Goal: Contribute content: Add original content to the website for others to see

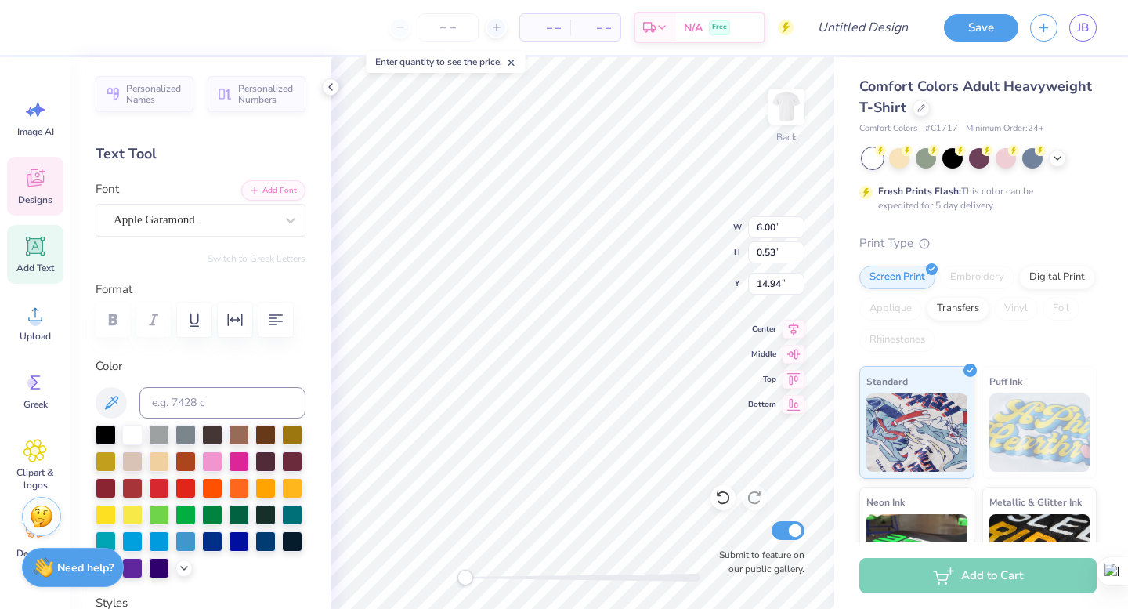
scroll to position [0, 7]
type textarea "Alpha Delta Pi · Alpha Phi"
type input "7.14"
type input "15.47"
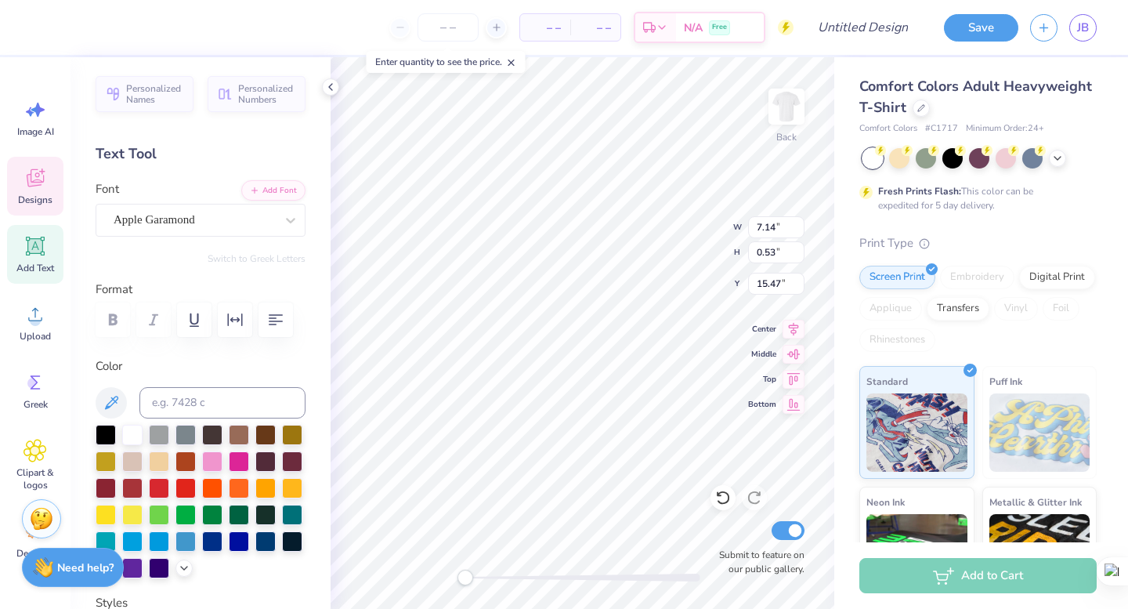
type textarea "Alphia Xi Delta, Chi Omega, · Sigma Kappa"
type input "5.72"
type input "1.23"
type input "15.12"
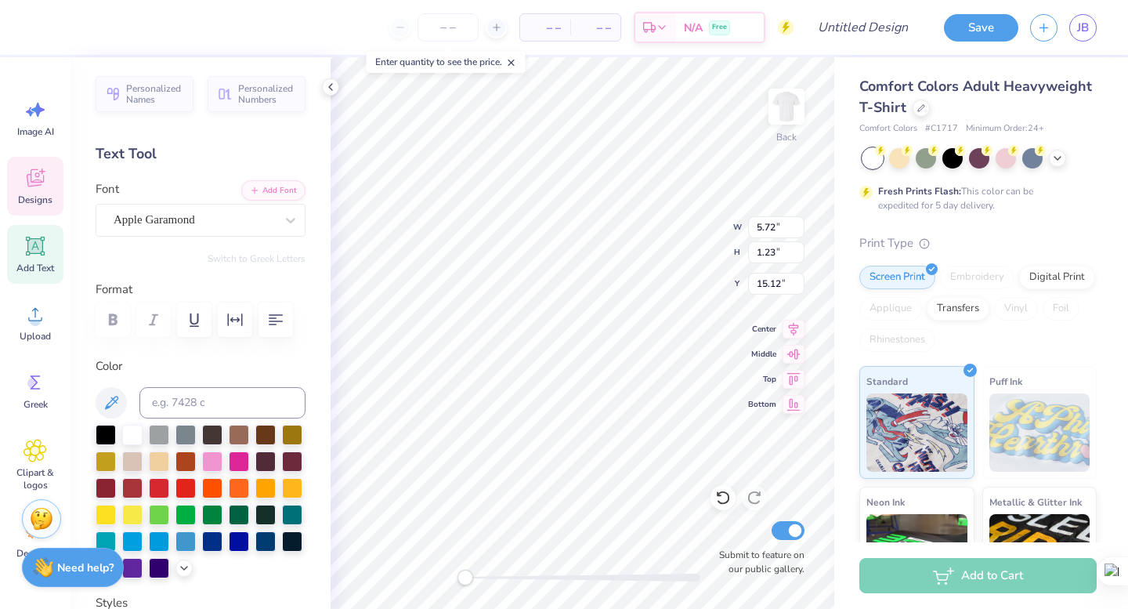
scroll to position [1, 2]
type textarea "Alphia Xi Delta, Chi Omega, Kappa Delta"
click at [794, 355] on icon at bounding box center [794, 351] width 22 height 19
click at [263, 318] on button "button" at bounding box center [276, 319] width 34 height 34
type input "5.21"
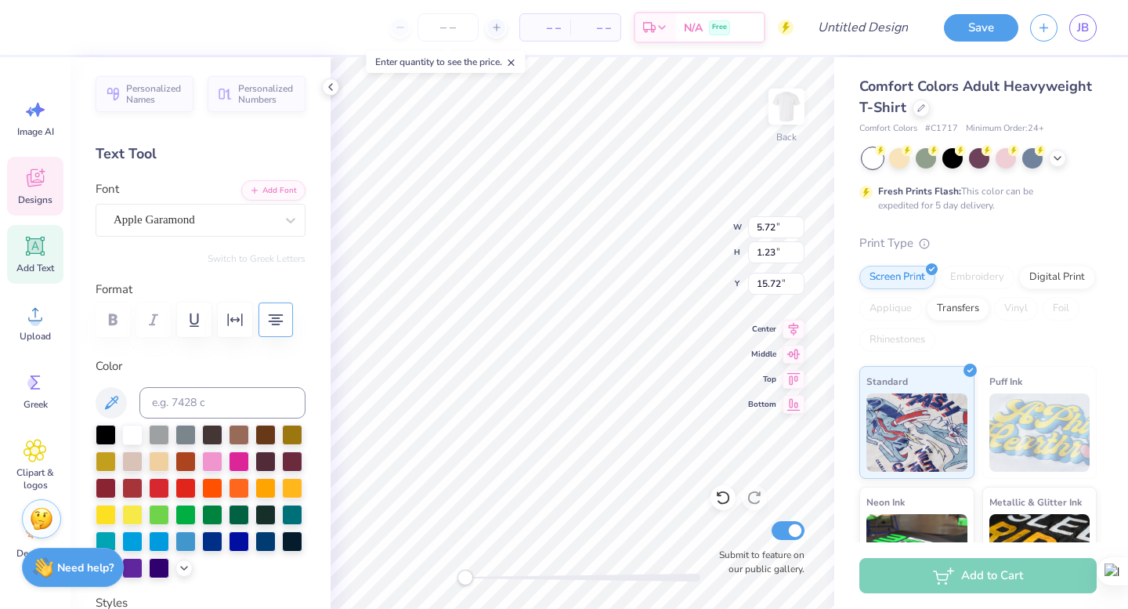
type input "0.53"
type input "14.94"
click at [624, 429] on div at bounding box center [580, 424] width 128 height 20
type textarea "Alphia Xi Delta · Chi Omega Kappa Delta"
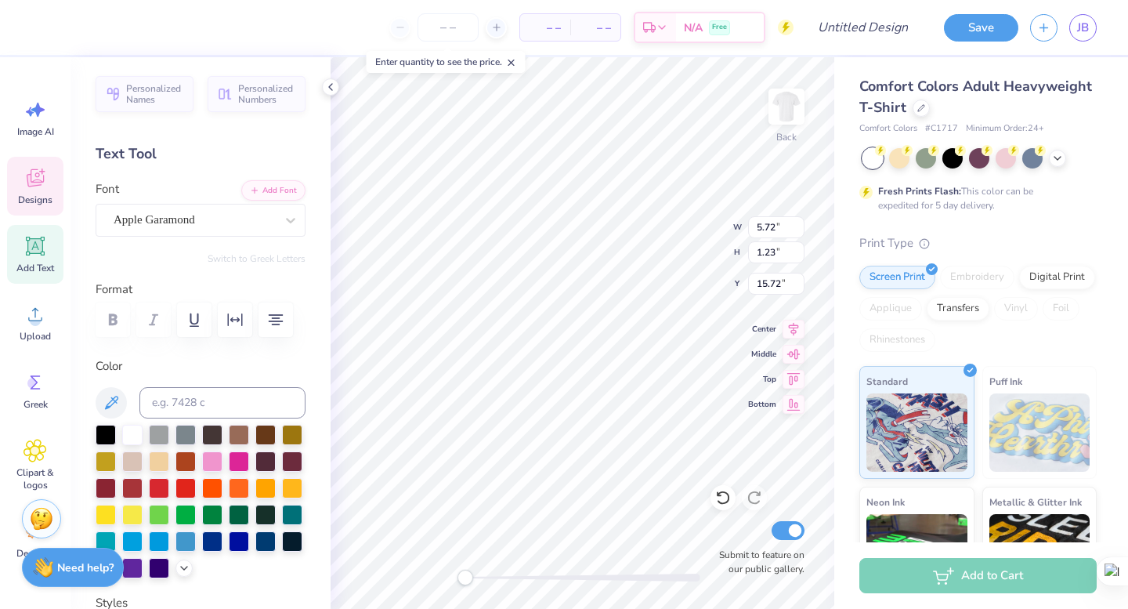
scroll to position [0, 8]
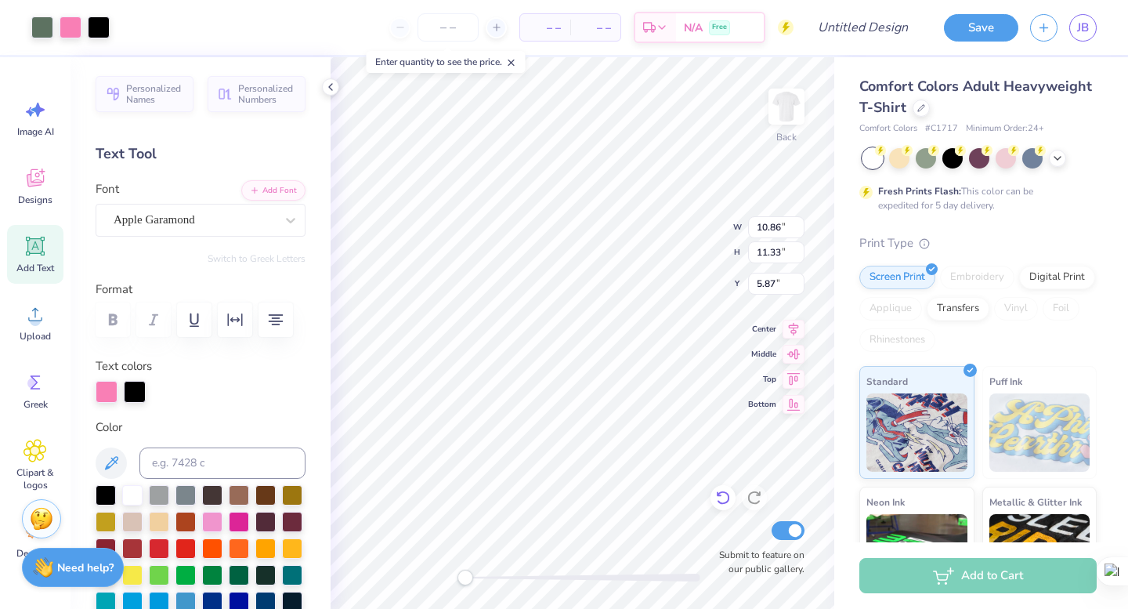
click at [728, 500] on icon at bounding box center [722, 498] width 13 height 14
type input "5.62"
type input "5.21"
type input "0.53"
type input "14.94"
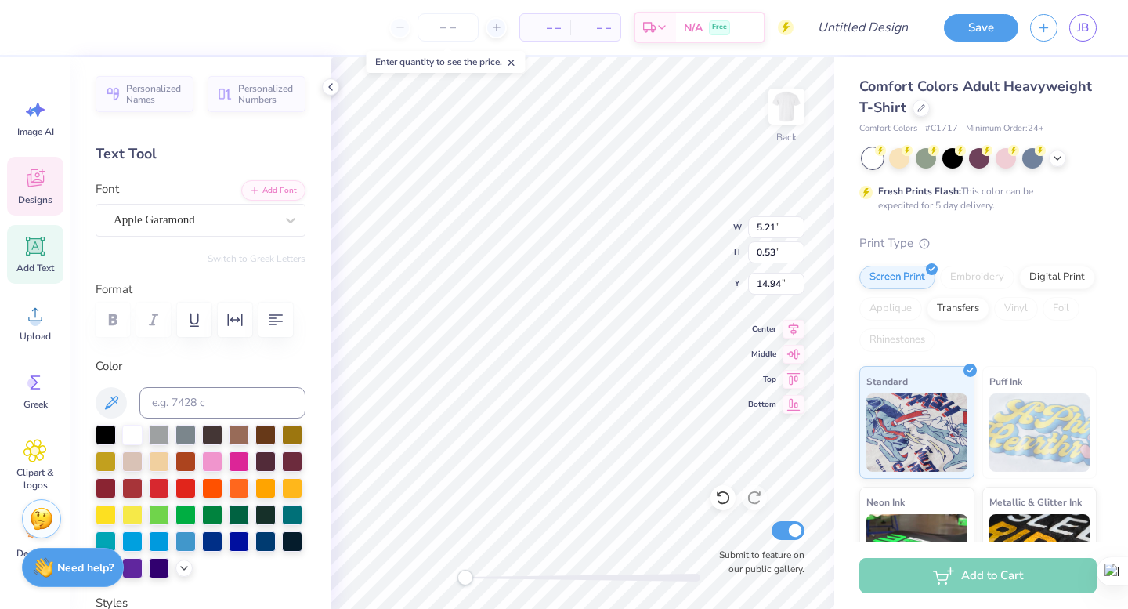
scroll to position [1, 2]
type textarea "Alpha Delta Pi · Alpha Phi · Alpha Xi Delta Chi Omega · Kappa Delta"
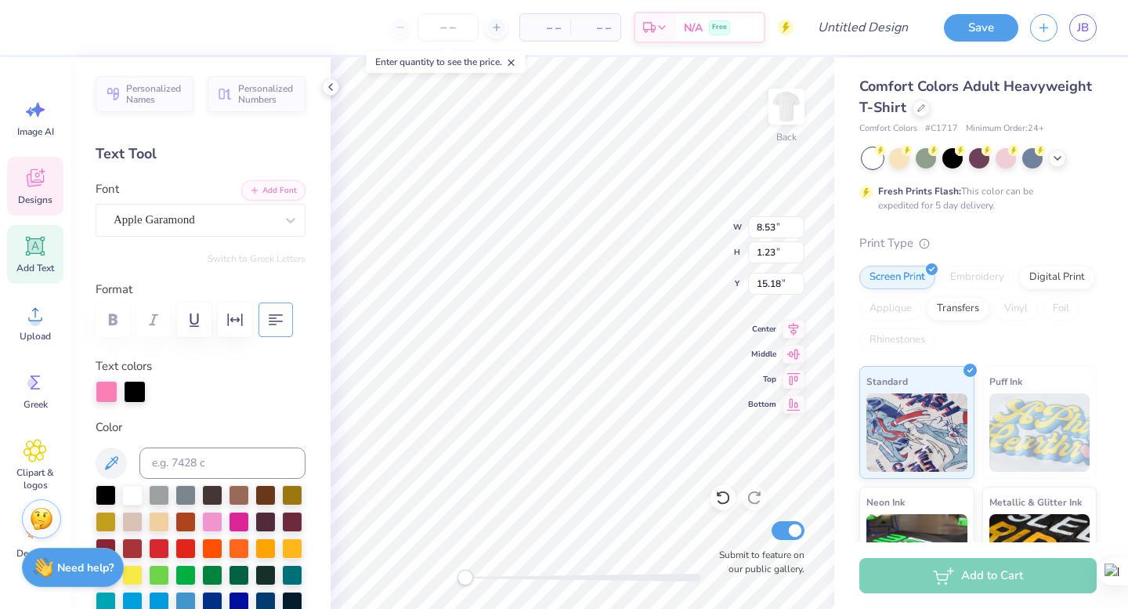
click at [271, 324] on icon "button" at bounding box center [276, 319] width 14 height 11
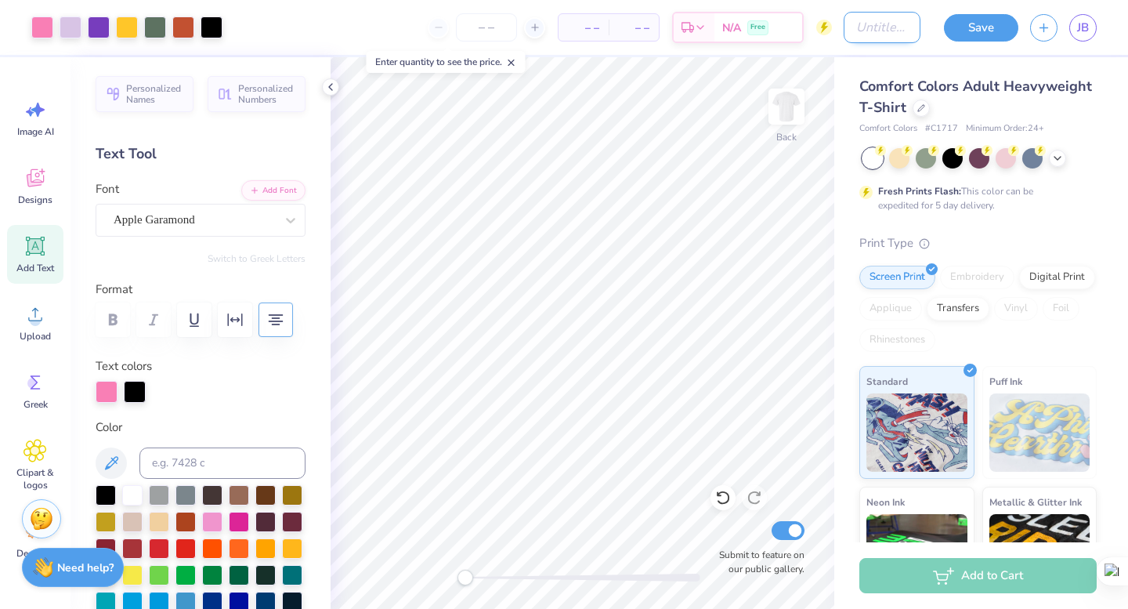
click at [864, 24] on input "Design Title" at bounding box center [882, 27] width 77 height 31
type input "P"
type input "RC Shirts"
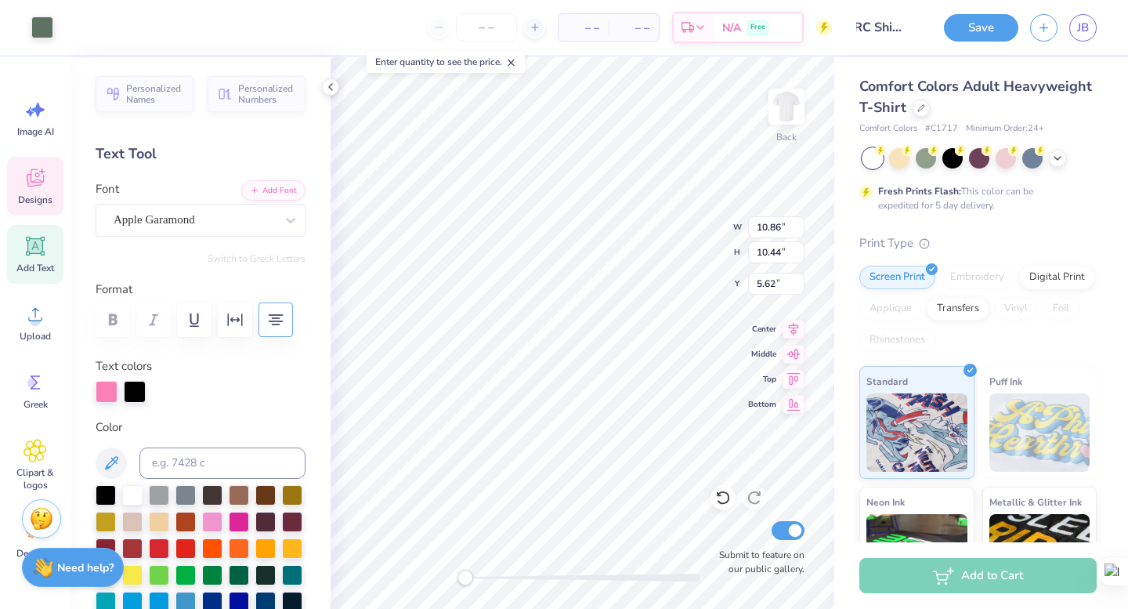
scroll to position [0, 0]
click at [717, 491] on icon at bounding box center [723, 498] width 16 height 16
click at [755, 501] on icon at bounding box center [755, 498] width 16 height 16
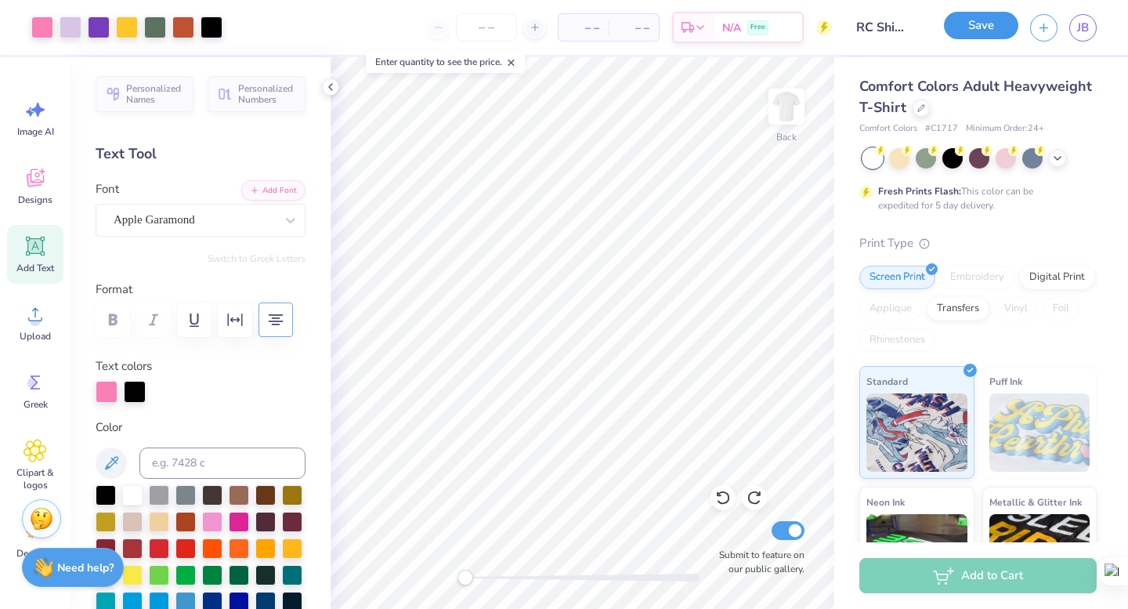
click at [995, 27] on button "Save" at bounding box center [981, 25] width 74 height 27
